Goal: Task Accomplishment & Management: Use online tool/utility

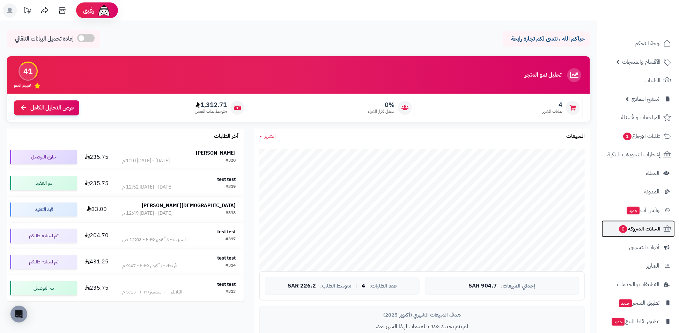
click at [641, 226] on span "السلات المتروكة 0" at bounding box center [640, 229] width 42 height 10
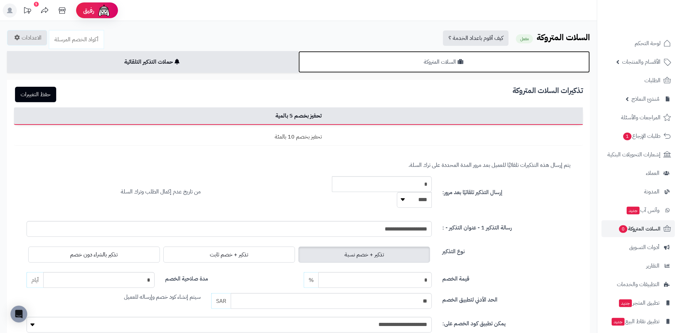
click at [488, 71] on link "السلات المتروكة" at bounding box center [445, 62] width 292 height 22
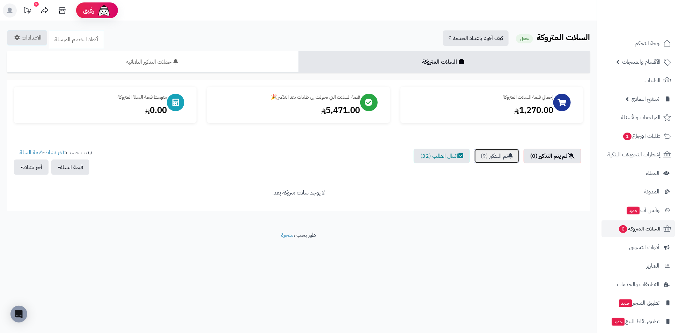
click at [491, 158] on link "تم التذكير (9)" at bounding box center [496, 155] width 45 height 15
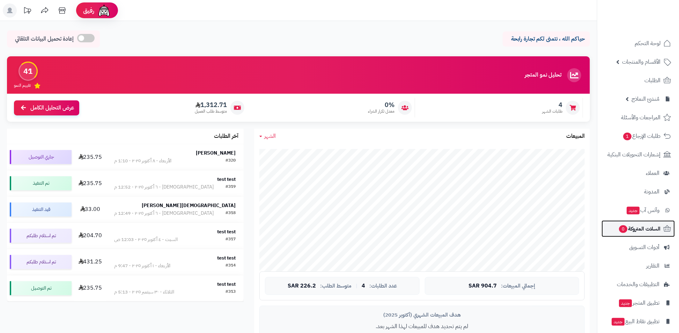
click at [633, 234] on link "السلات المتروكة 0" at bounding box center [638, 228] width 73 height 17
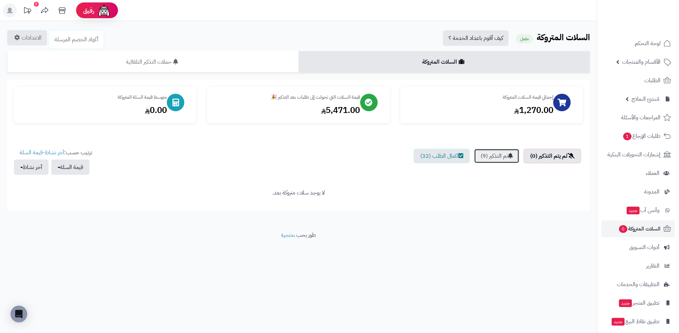
click at [475, 154] on link "تم التذكير (9)" at bounding box center [496, 155] width 45 height 15
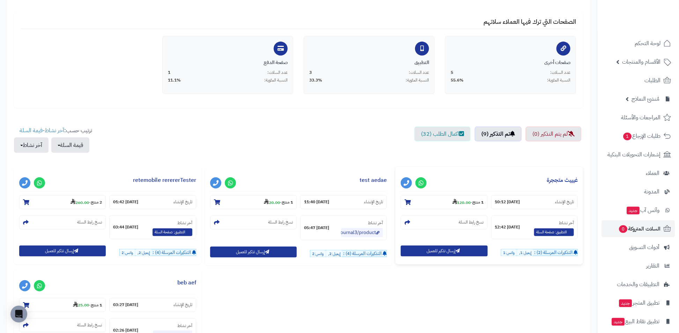
scroll to position [176, 0]
